Goal: Information Seeking & Learning: Learn about a topic

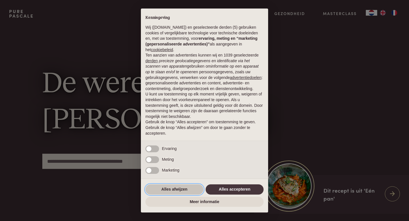
click at [174, 192] on button "Alles afwijzen" at bounding box center [174, 189] width 58 height 10
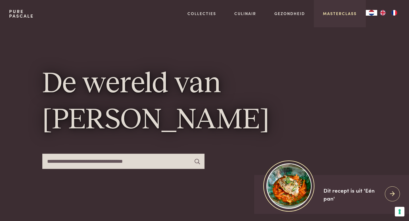
click at [338, 16] on link "Masterclass" at bounding box center [340, 14] width 34 height 6
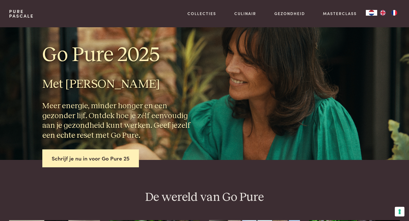
click at [24, 19] on div "Pure Pascale" at bounding box center [21, 13] width 25 height 27
click at [24, 16] on link "Pure Pascale" at bounding box center [21, 13] width 25 height 9
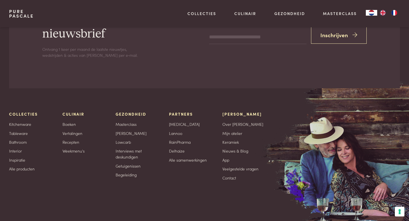
scroll to position [1750, 0]
click at [70, 152] on link "Weekmenu's" at bounding box center [74, 150] width 22 height 6
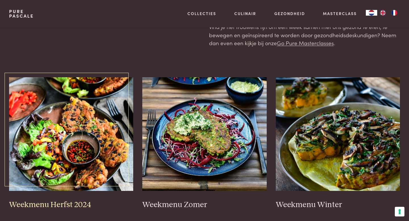
scroll to position [67, 0]
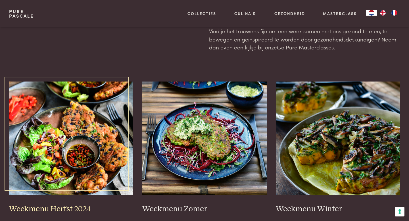
click at [75, 142] on img at bounding box center [71, 139] width 124 height 114
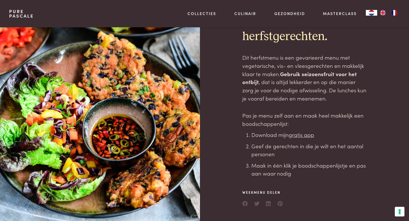
scroll to position [43, 0]
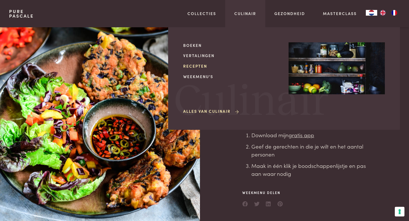
click at [196, 68] on link "Recepten" at bounding box center [231, 66] width 96 height 6
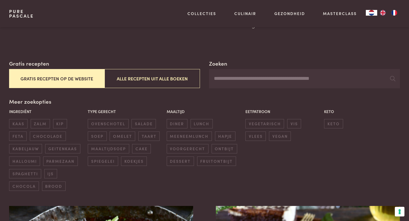
scroll to position [72, 0]
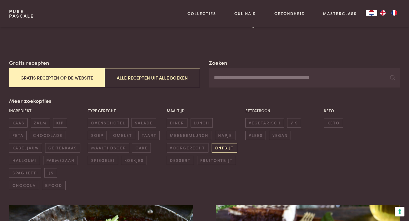
click at [222, 147] on span "ontbijt" at bounding box center [225, 147] width 26 height 9
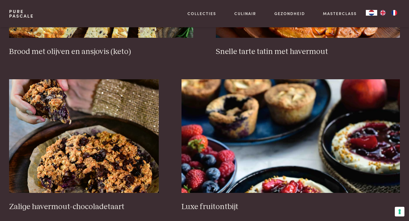
scroll to position [353, 0]
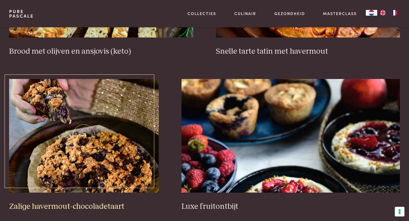
click at [119, 165] on img at bounding box center [84, 136] width 150 height 114
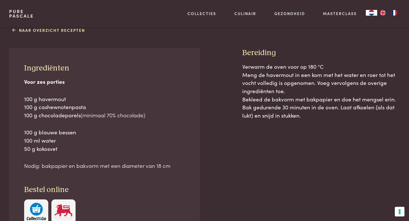
scroll to position [247, 0]
click at [15, 31] on link "Naar overzicht recepten" at bounding box center [48, 31] width 73 height 6
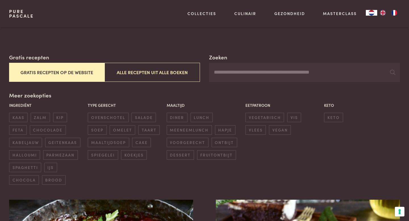
scroll to position [79, 0]
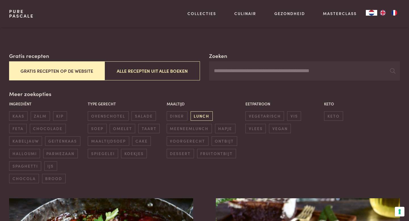
click at [200, 117] on span "lunch" at bounding box center [202, 115] width 22 height 9
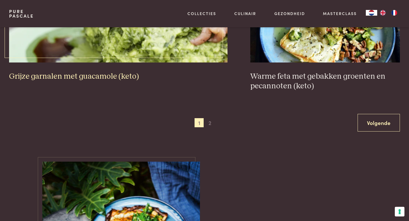
scroll to position [1116, 0]
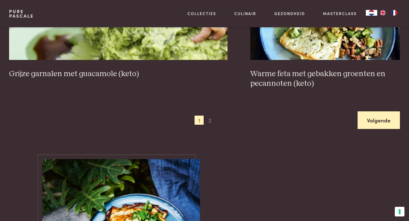
click at [376, 119] on link "Volgende" at bounding box center [379, 120] width 42 height 18
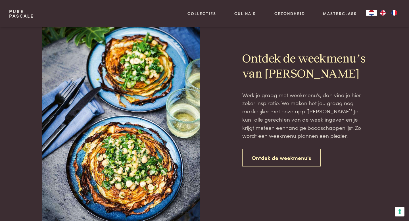
scroll to position [1124, 0]
